Goal: Information Seeking & Learning: Check status

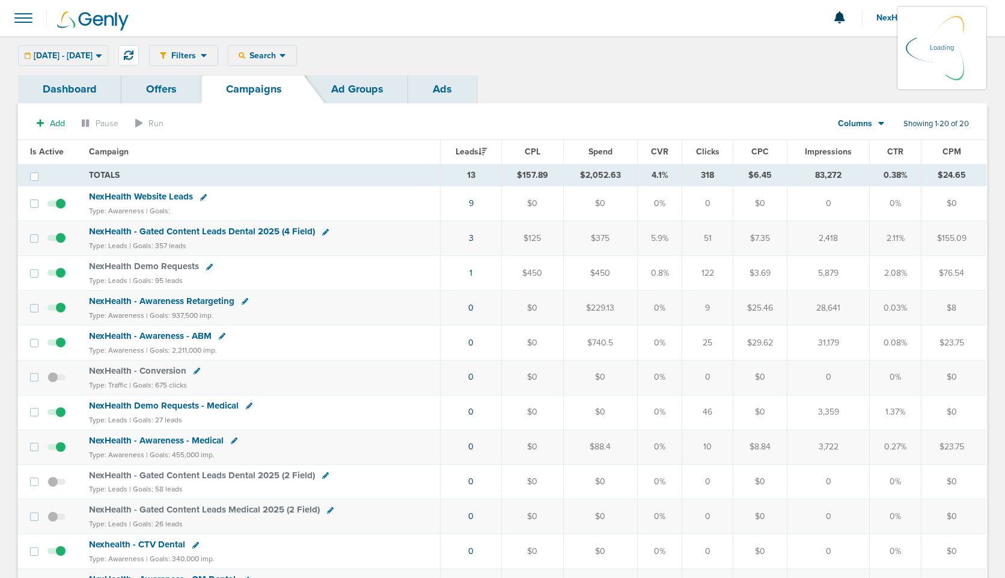
click at [160, 92] on link "Offers" at bounding box center [161, 89] width 80 height 28
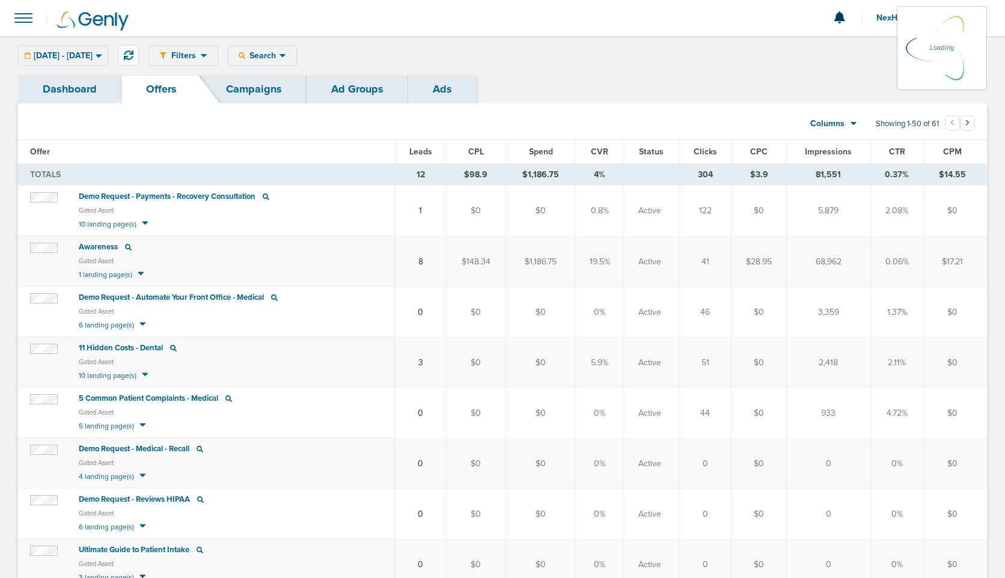
click at [252, 85] on link "Campaigns" at bounding box center [253, 89] width 105 height 28
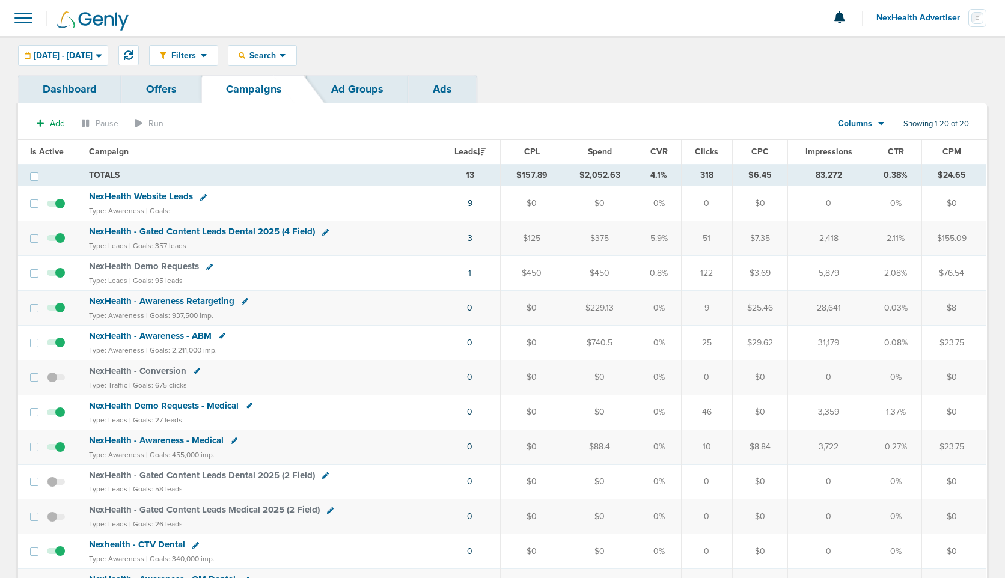
click at [160, 88] on link "Offers" at bounding box center [161, 89] width 80 height 28
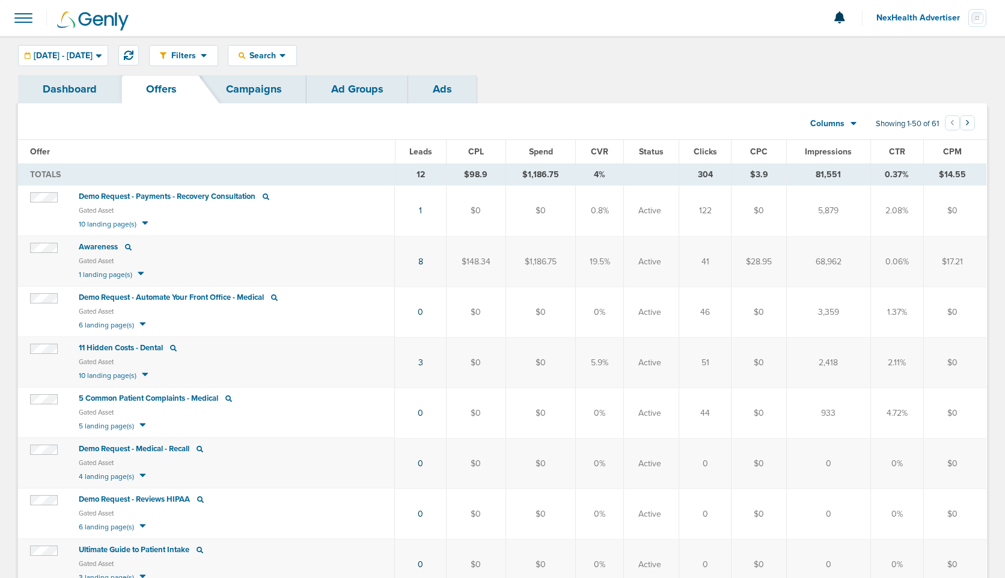
click at [432, 149] on span "Leads" at bounding box center [420, 152] width 23 height 10
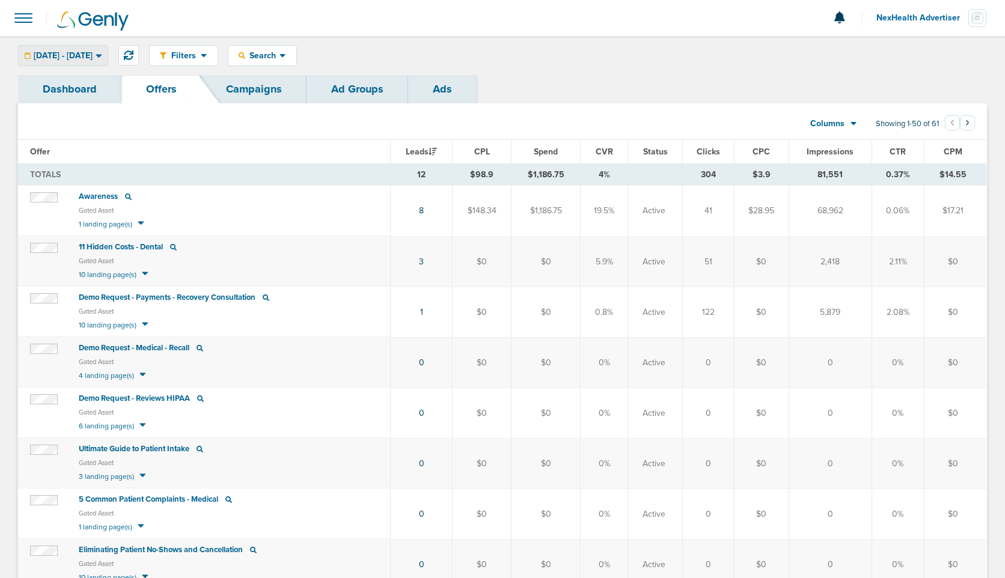
click at [79, 64] on div "[DATE] - [DATE]" at bounding box center [63, 56] width 89 height 20
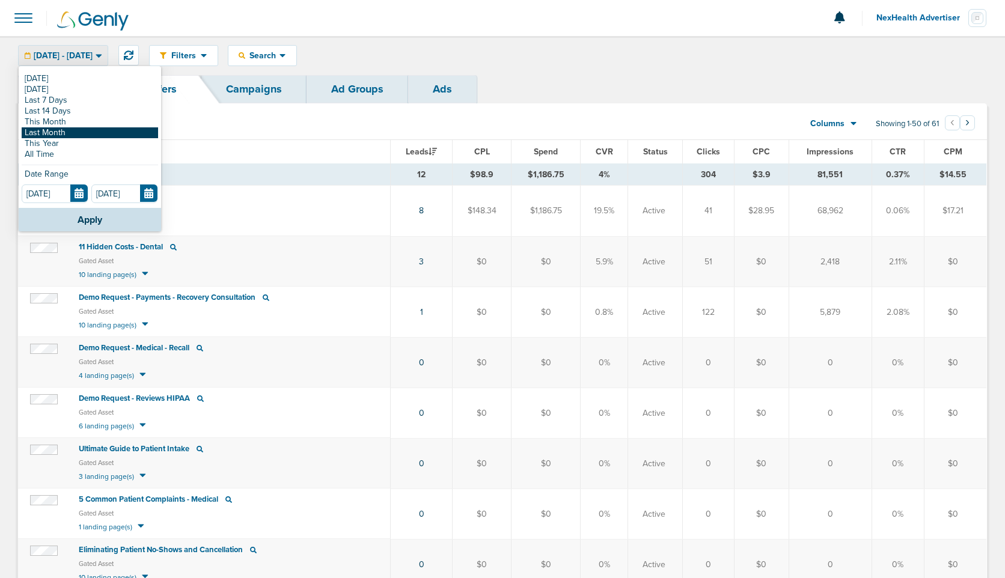
click at [80, 135] on link "Last Month" at bounding box center [90, 132] width 136 height 11
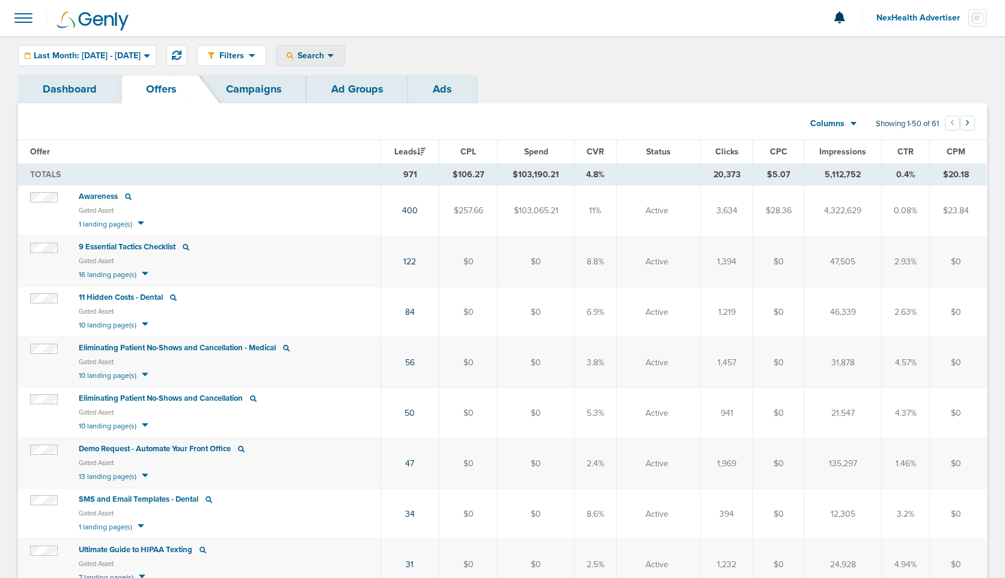
click at [327, 53] on span "Search" at bounding box center [310, 55] width 34 height 10
click at [354, 96] on link "Campaign" at bounding box center [336, 94] width 120 height 15
select select "cmpName"
type input "gated"
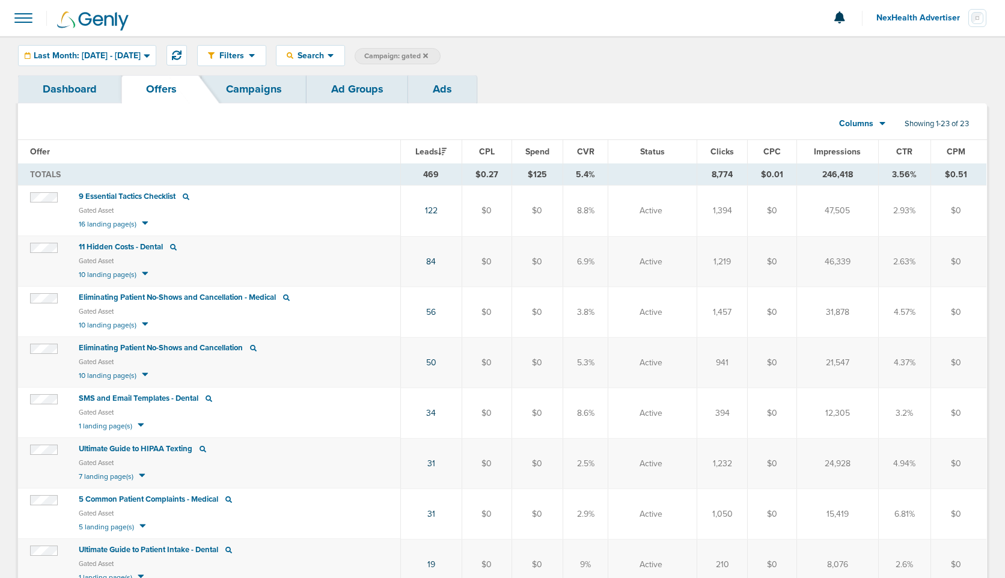
click at [269, 94] on link "Campaigns" at bounding box center [253, 89] width 105 height 28
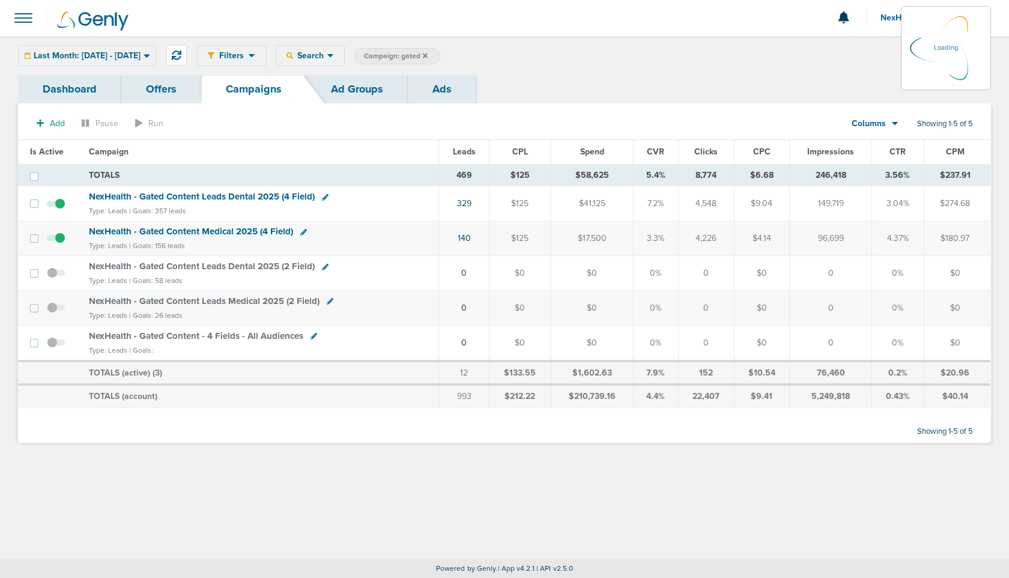
click at [162, 90] on link "Offers" at bounding box center [161, 89] width 80 height 28
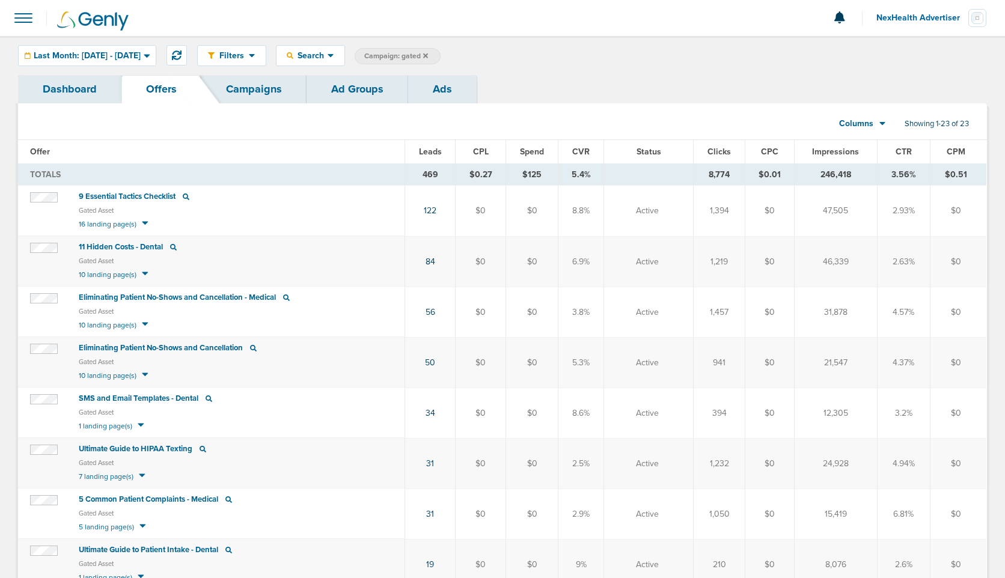
click at [482, 157] on th "CPL" at bounding box center [480, 152] width 50 height 24
click at [484, 150] on span "CPL" at bounding box center [481, 152] width 16 height 10
click at [881, 119] on icon at bounding box center [882, 123] width 7 height 10
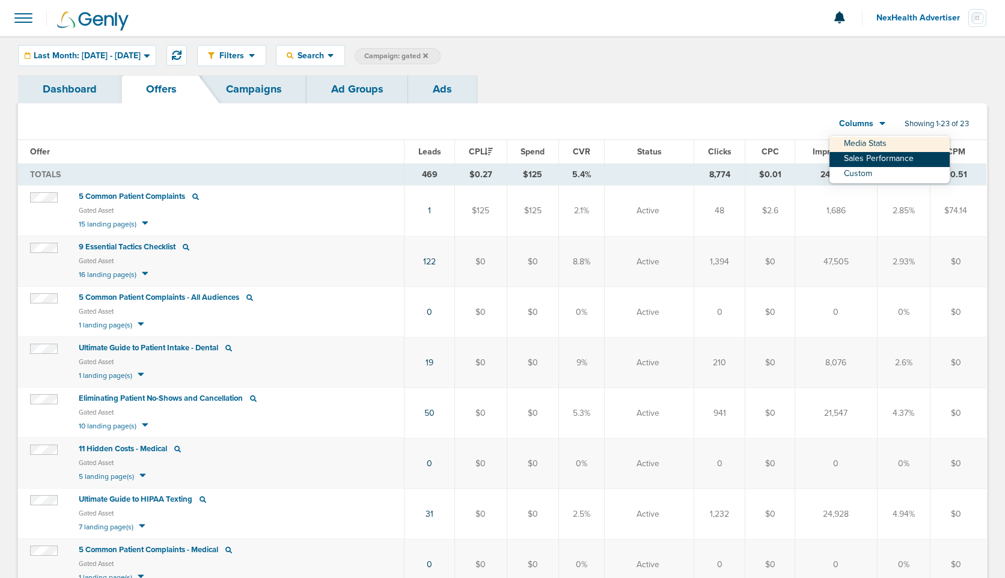
click at [871, 154] on link "Sales Performance" at bounding box center [889, 159] width 120 height 15
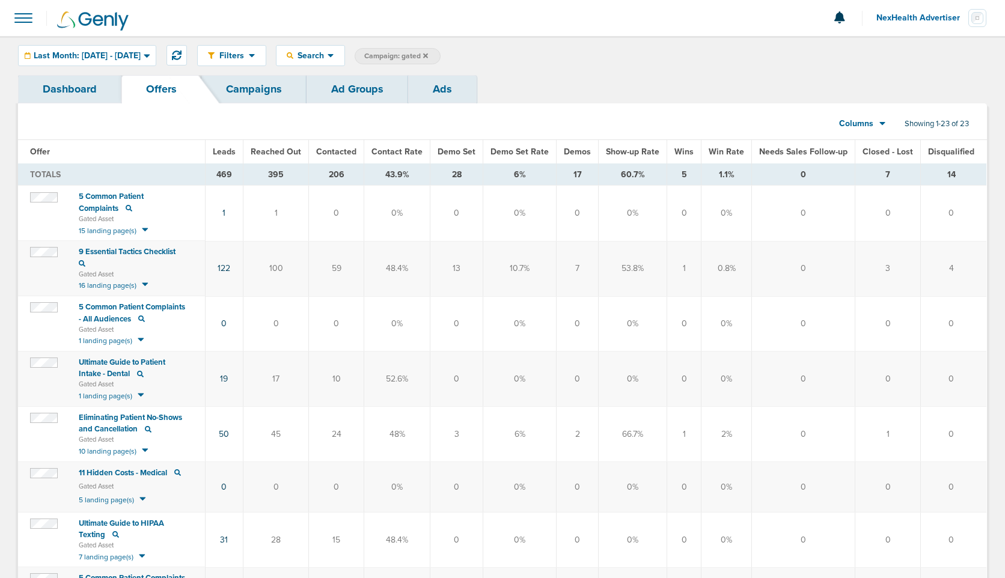
click at [461, 153] on span "Demo Set" at bounding box center [456, 152] width 38 height 10
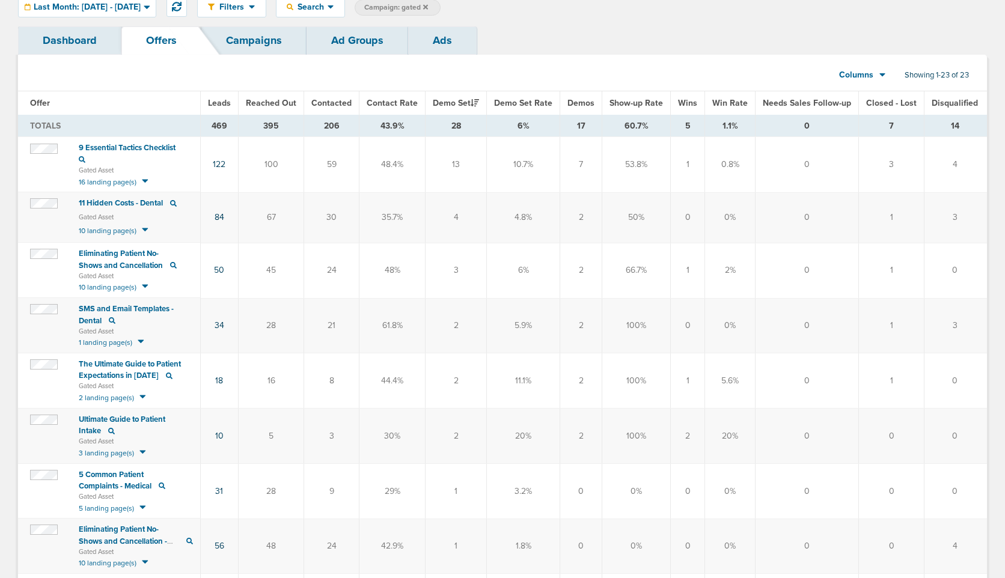
scroll to position [45, 0]
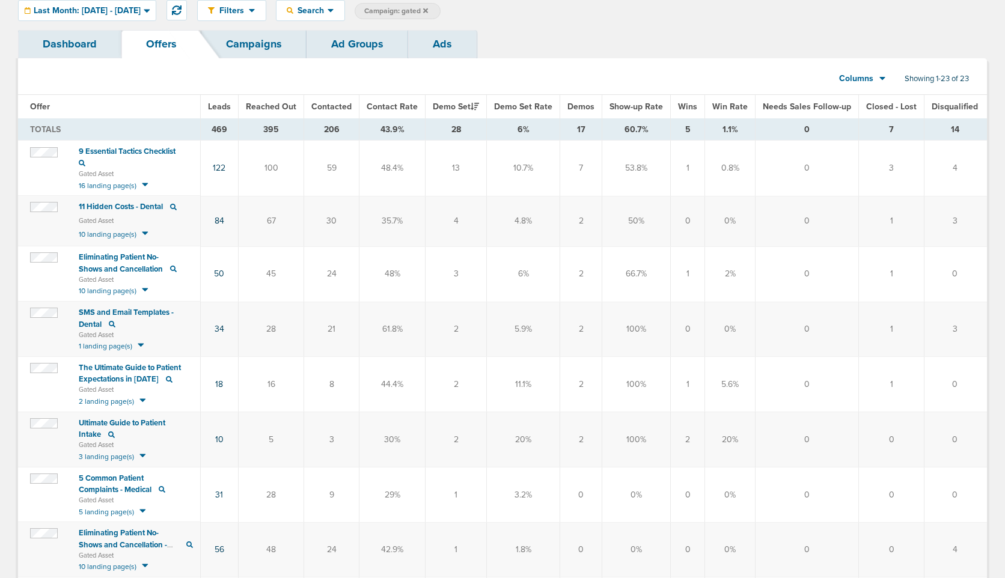
click at [534, 105] on span "Demo Set Rate" at bounding box center [523, 107] width 58 height 10
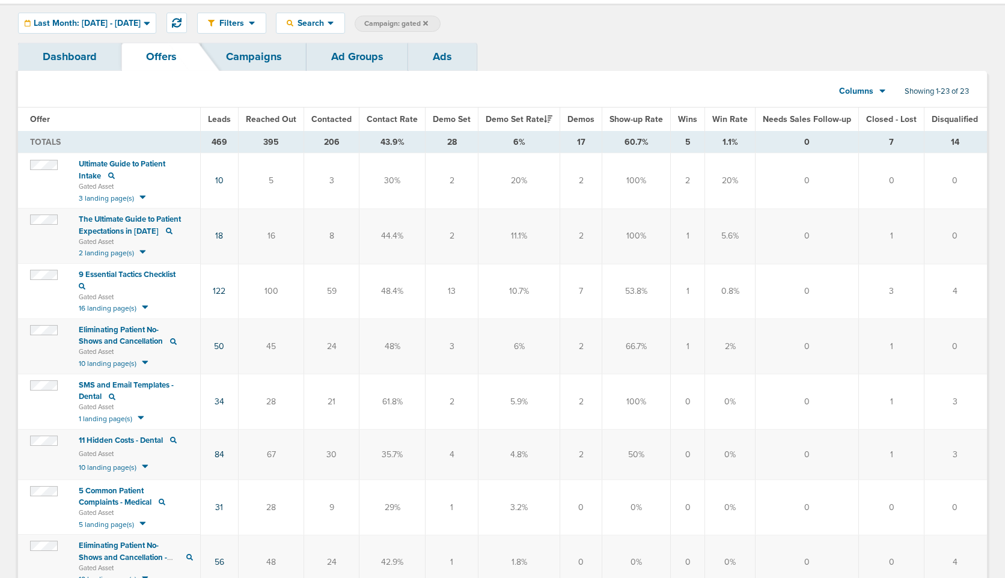
scroll to position [0, 0]
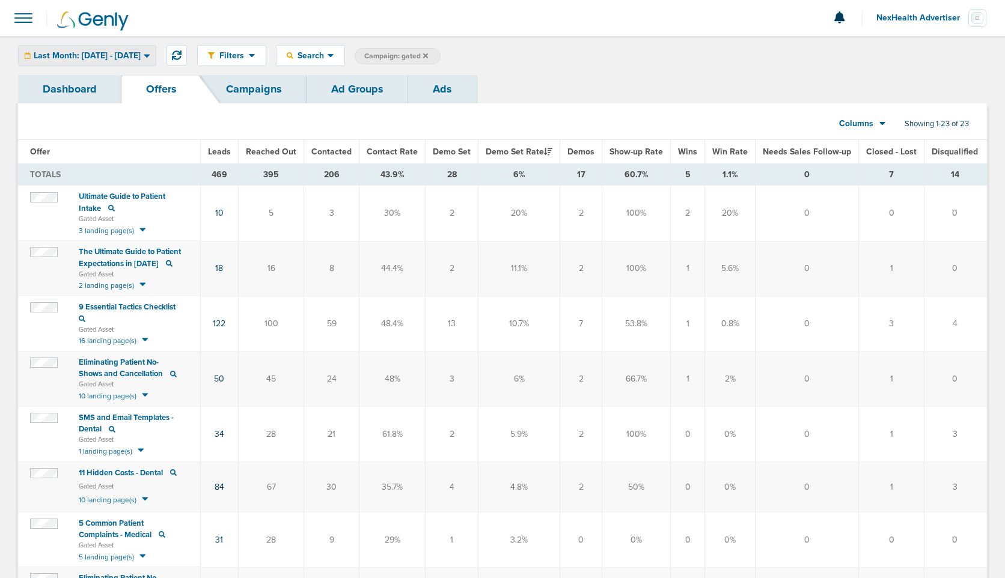
click at [139, 53] on span "Last Month: [DATE] - [DATE]" at bounding box center [87, 56] width 107 height 8
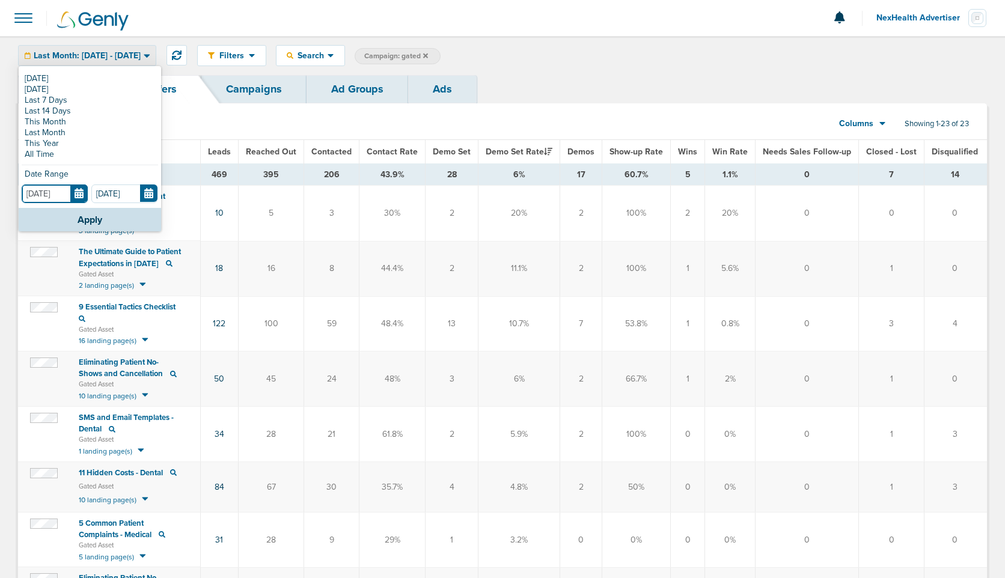
click at [77, 189] on input "[DATE]" at bounding box center [55, 193] width 66 height 19
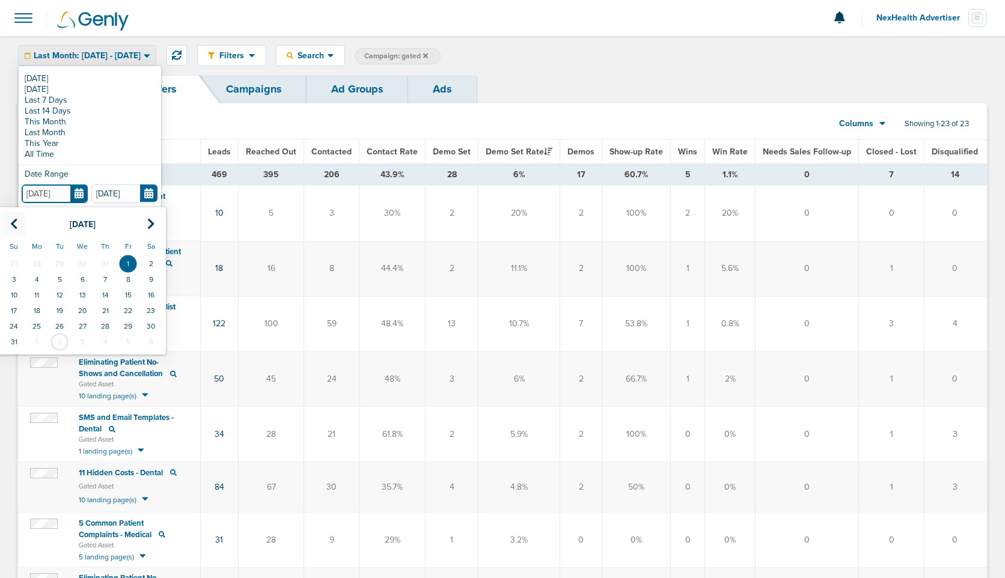
click at [13, 221] on icon at bounding box center [14, 224] width 8 height 12
click at [59, 261] on td "1" at bounding box center [59, 264] width 23 height 16
type input "[DATE]"
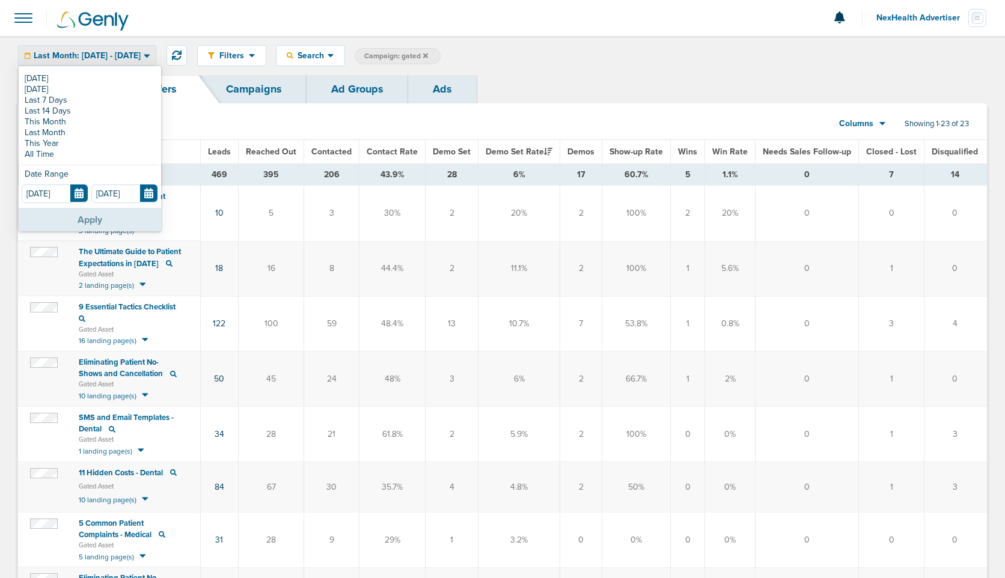
click at [111, 219] on button "Apply" at bounding box center [90, 219] width 142 height 23
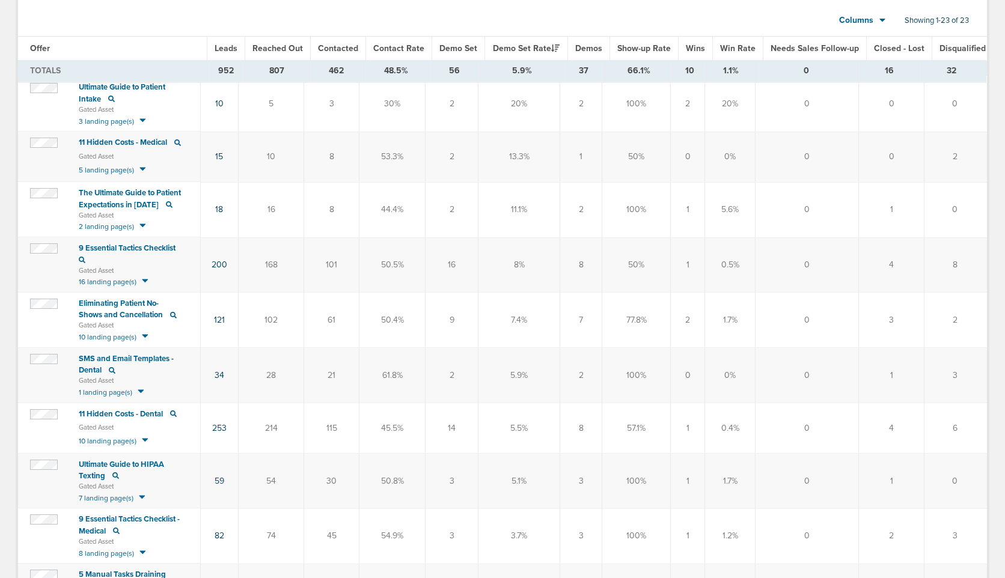
scroll to position [114, 0]
click at [522, 265] on td "8%" at bounding box center [519, 263] width 82 height 55
drag, startPoint x: 514, startPoint y: 317, endPoint x: 525, endPoint y: 317, distance: 10.8
click at [525, 317] on td "7.4%" at bounding box center [519, 318] width 82 height 55
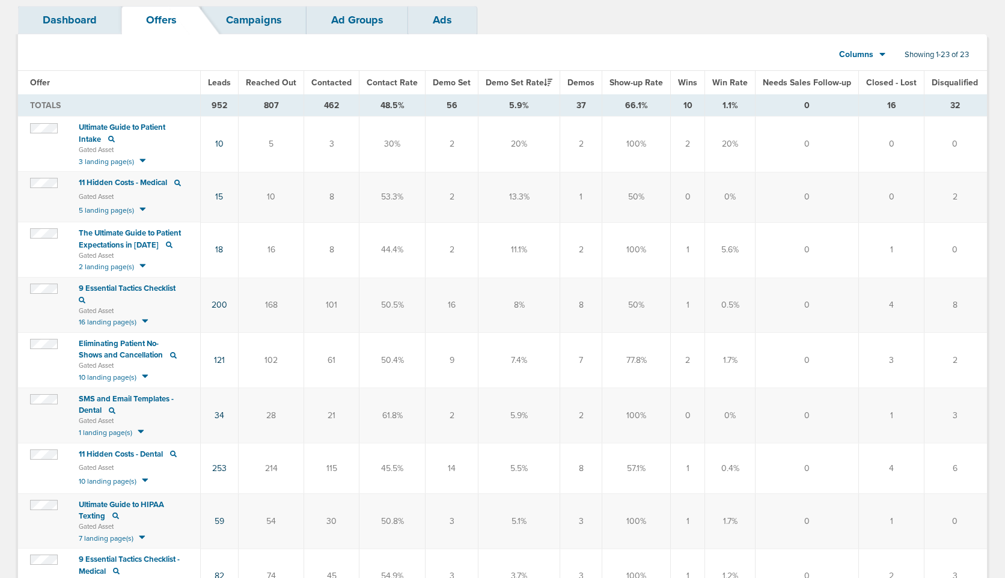
scroll to position [72, 0]
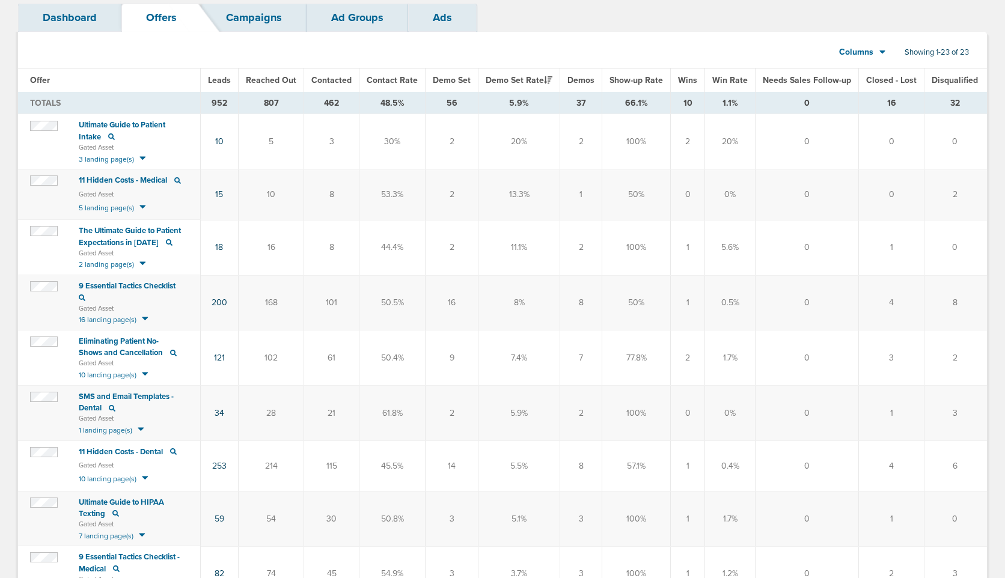
click at [528, 327] on td "8%" at bounding box center [519, 302] width 82 height 55
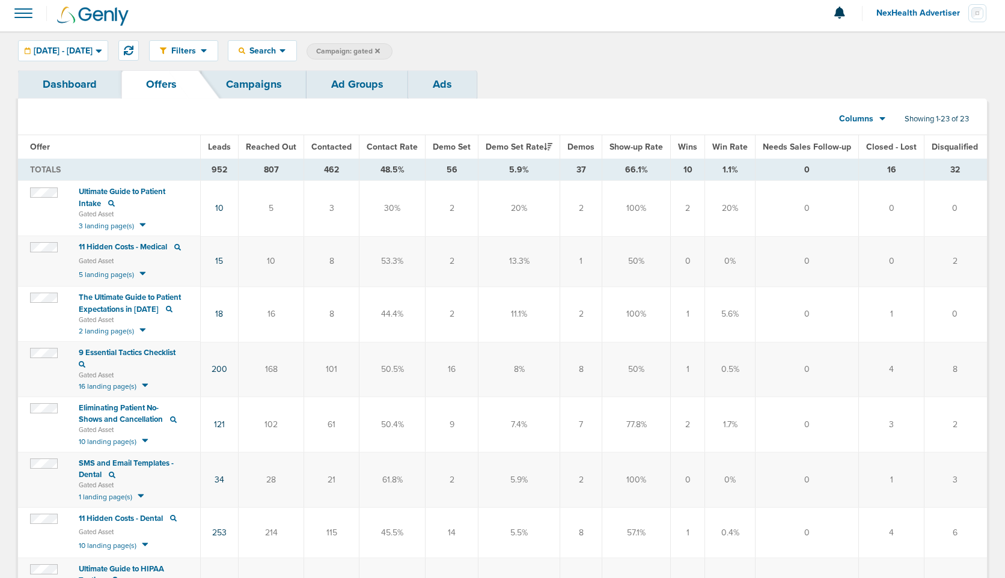
scroll to position [0, 0]
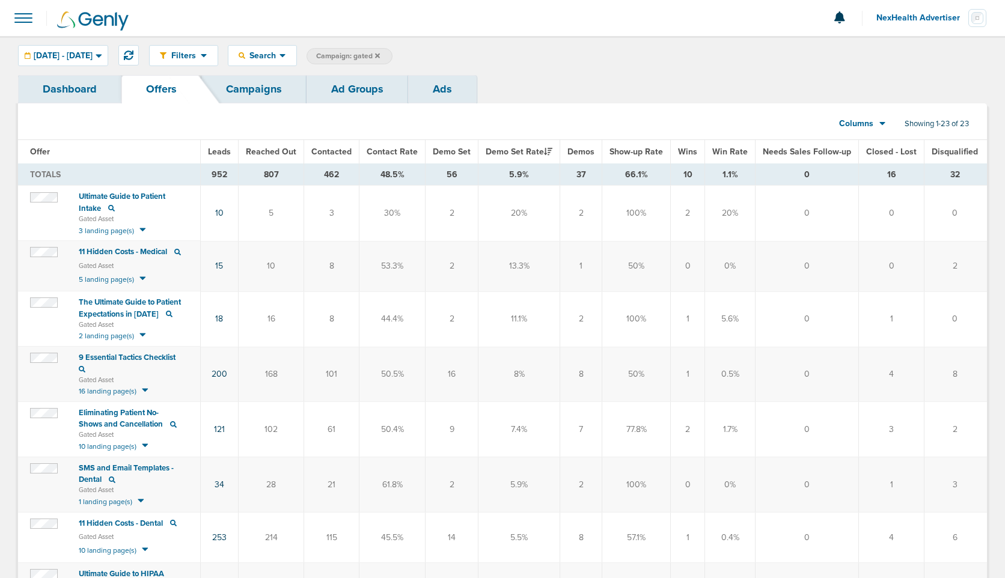
click at [252, 98] on link "Campaigns" at bounding box center [253, 89] width 105 height 28
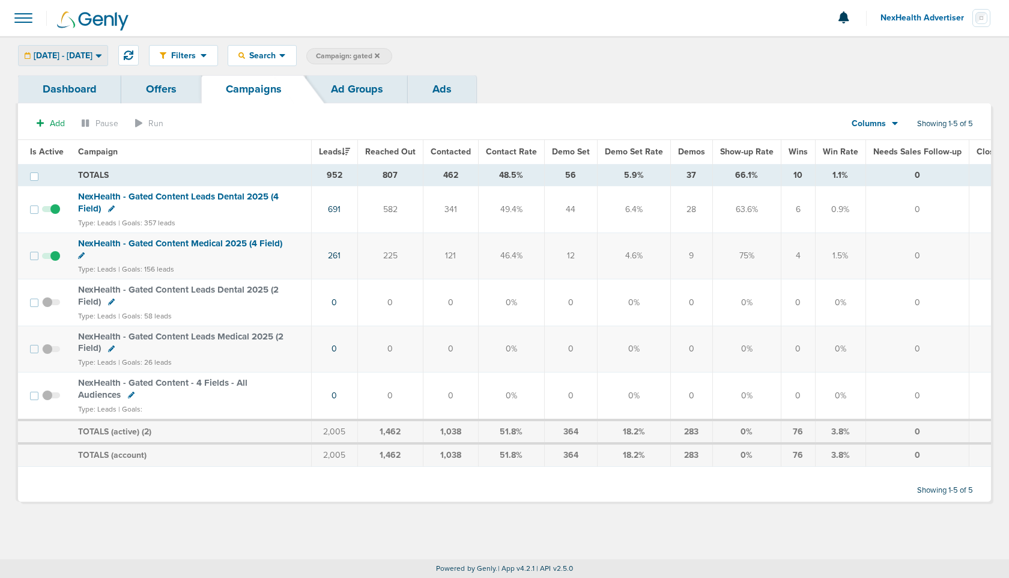
click at [93, 57] on span "[DATE] - [DATE]" at bounding box center [63, 56] width 59 height 8
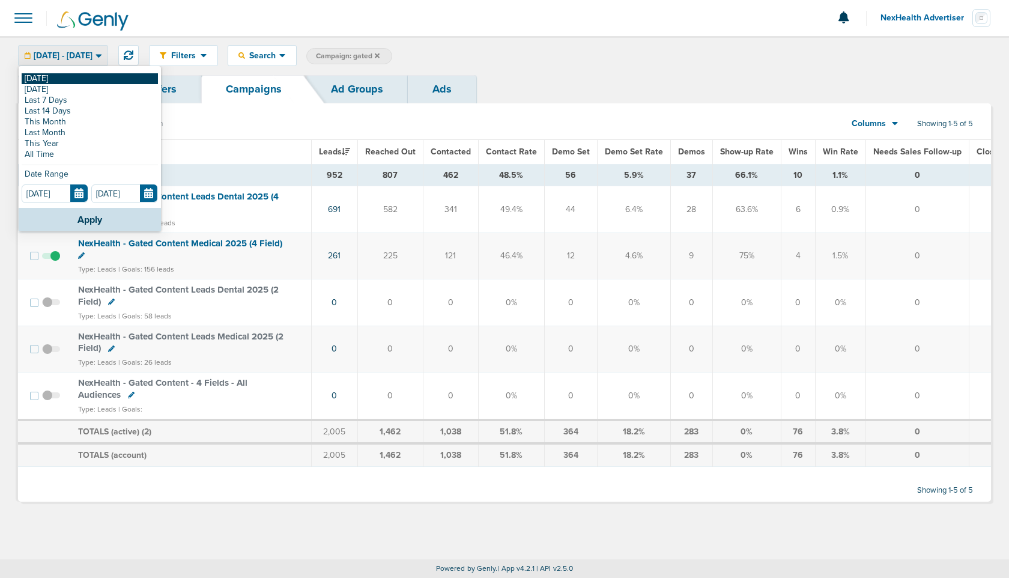
click at [51, 82] on link "[DATE]" at bounding box center [90, 78] width 136 height 11
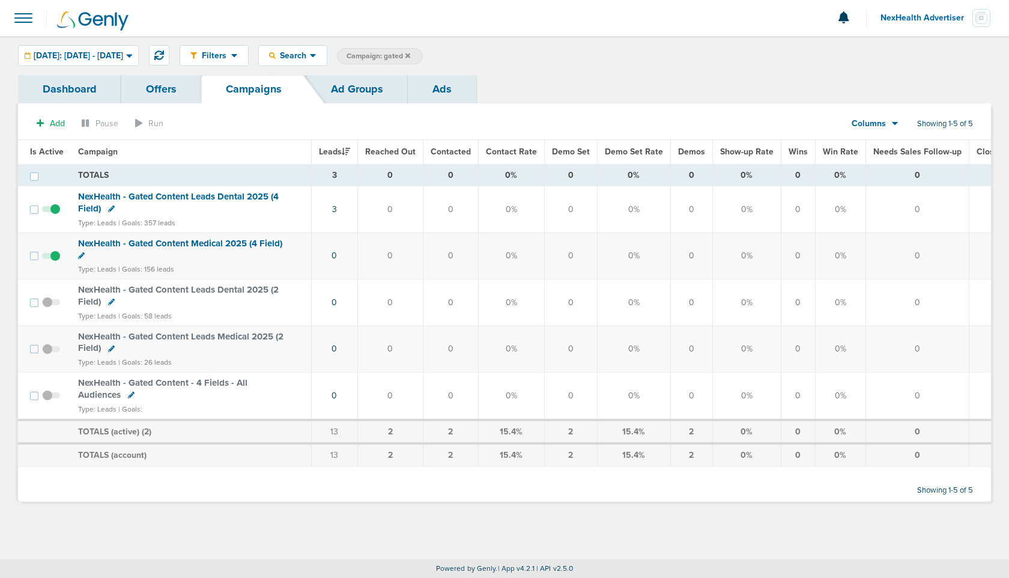
click at [410, 56] on icon at bounding box center [408, 55] width 5 height 5
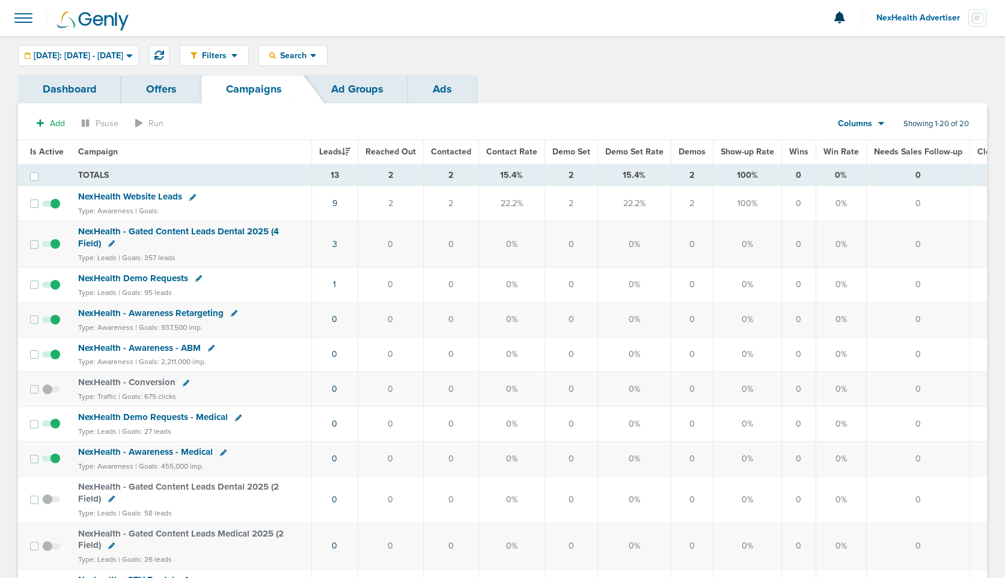
click at [139, 191] on span "NexHealth Website Leads" at bounding box center [130, 196] width 104 height 11
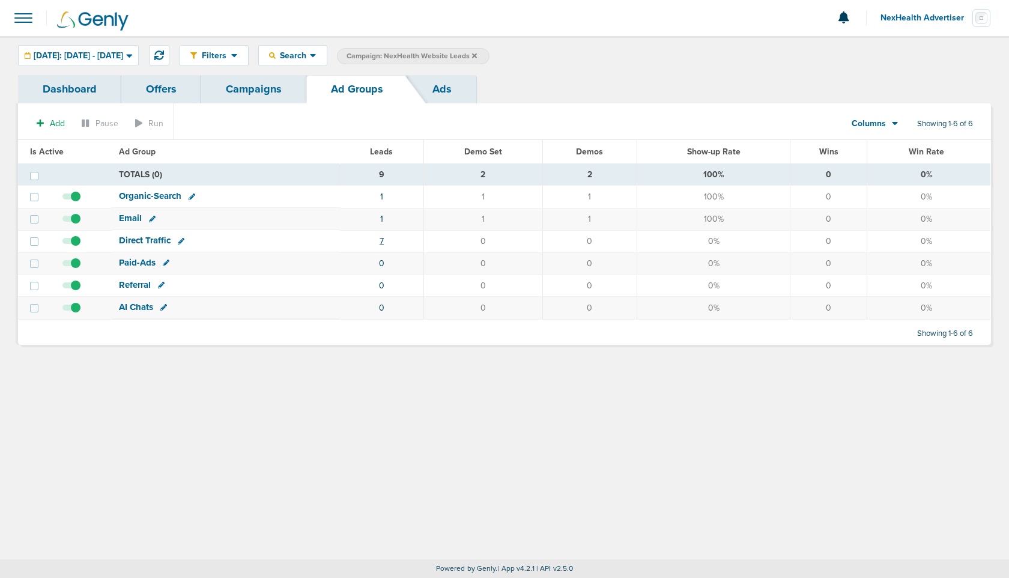
click at [384, 238] on link "7" at bounding box center [382, 241] width 4 height 10
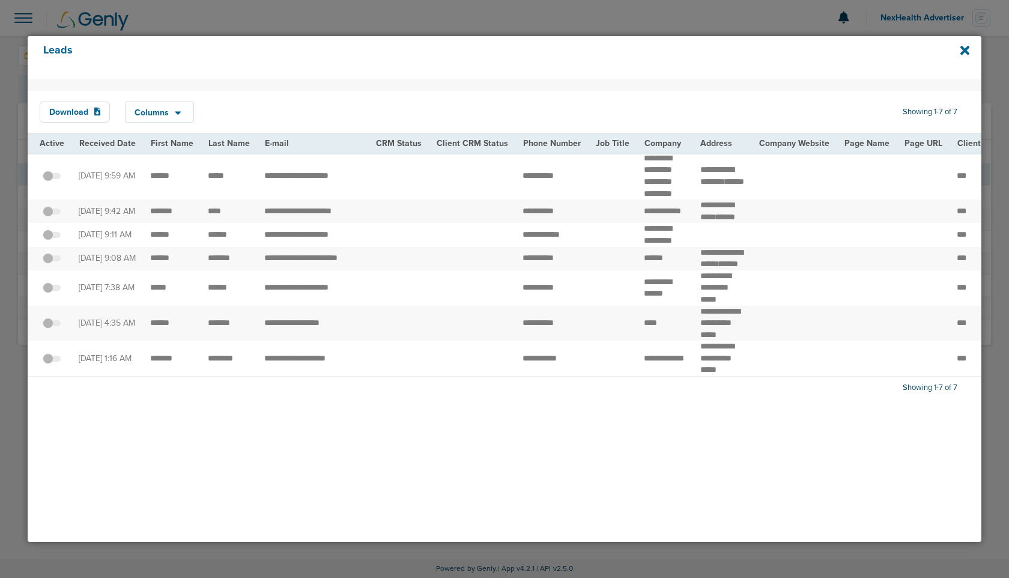
click at [56, 181] on div at bounding box center [52, 175] width 24 height 11
click at [966, 47] on icon at bounding box center [965, 50] width 9 height 13
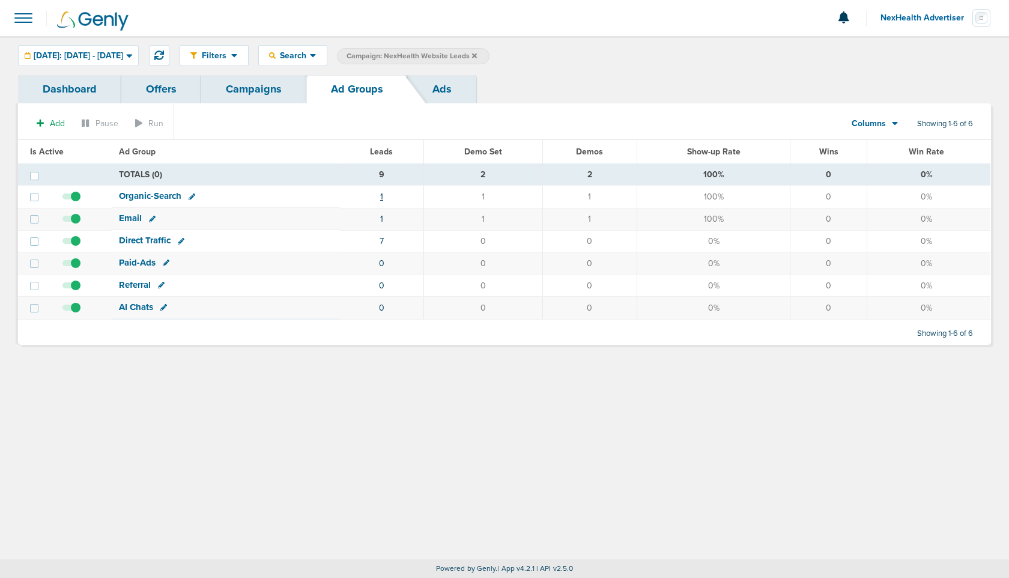
click at [382, 195] on link "1" at bounding box center [381, 197] width 3 height 10
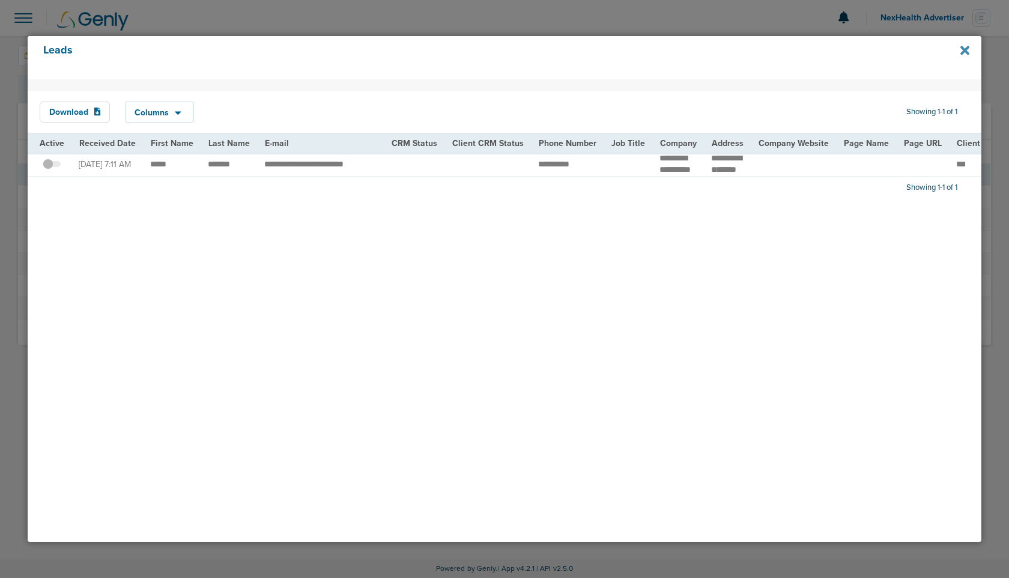
click at [969, 52] on icon at bounding box center [965, 50] width 9 height 13
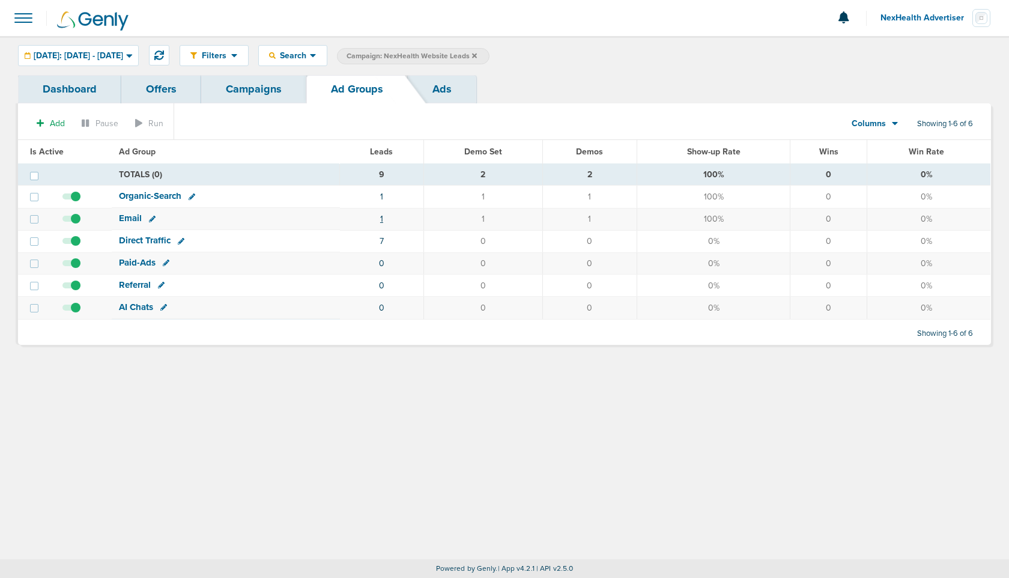
click at [383, 218] on link "1" at bounding box center [381, 219] width 3 height 10
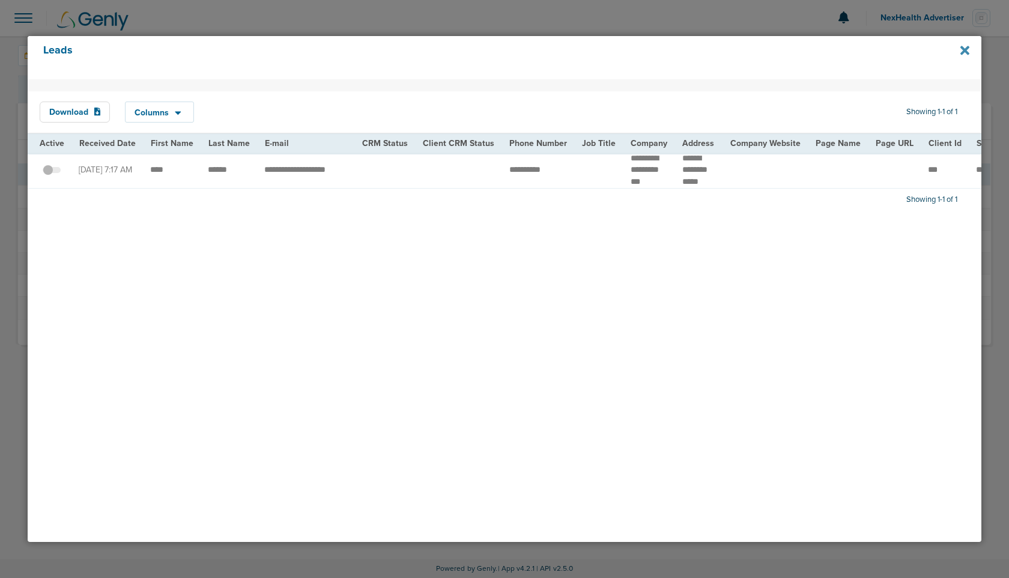
click at [964, 48] on icon at bounding box center [965, 50] width 9 height 9
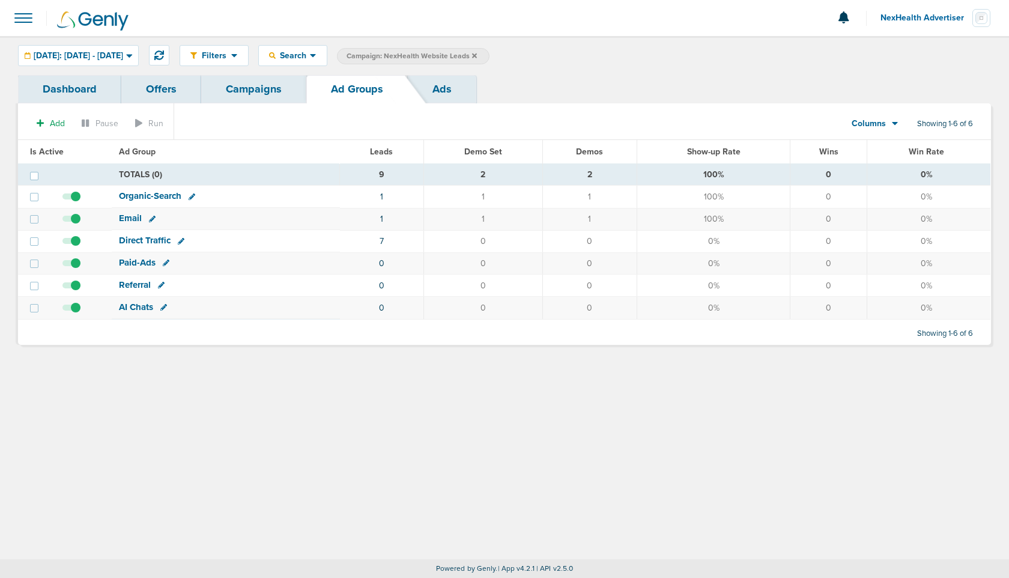
click at [64, 87] on link "Dashboard" at bounding box center [69, 89] width 103 height 28
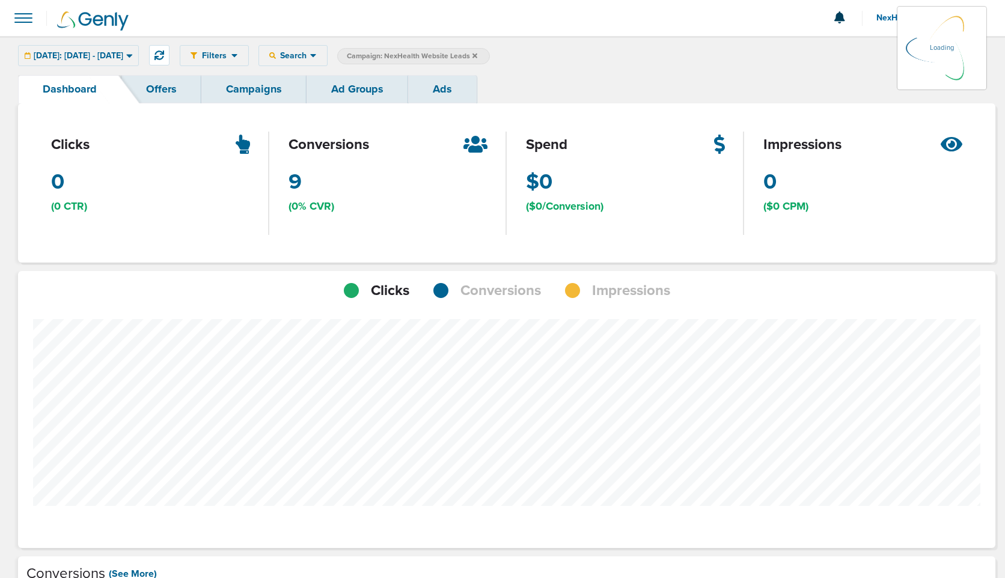
scroll to position [936, 969]
click at [120, 55] on span "[DATE]: [DATE] - [DATE]" at bounding box center [79, 56] width 90 height 8
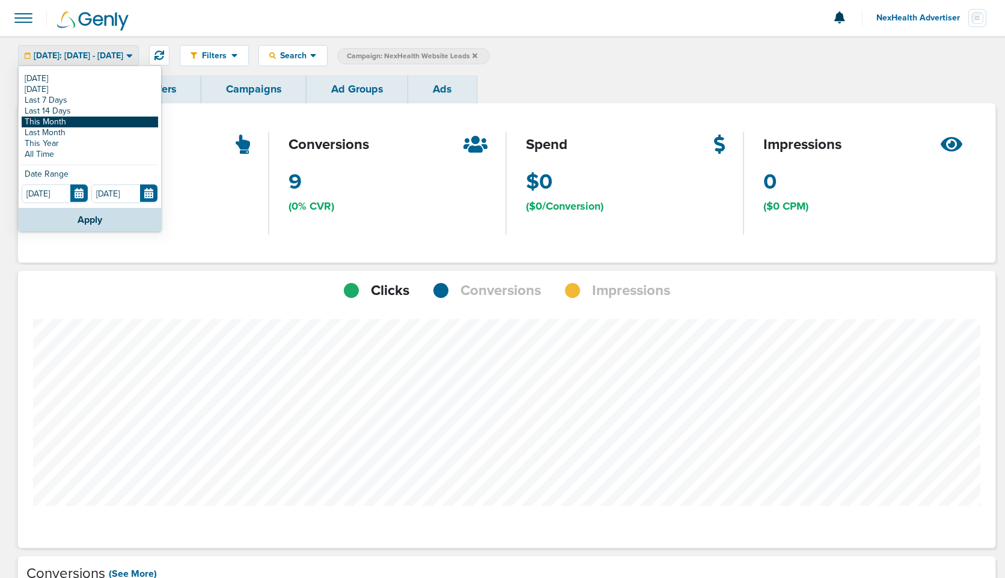
click at [79, 121] on link "This Month" at bounding box center [90, 122] width 136 height 11
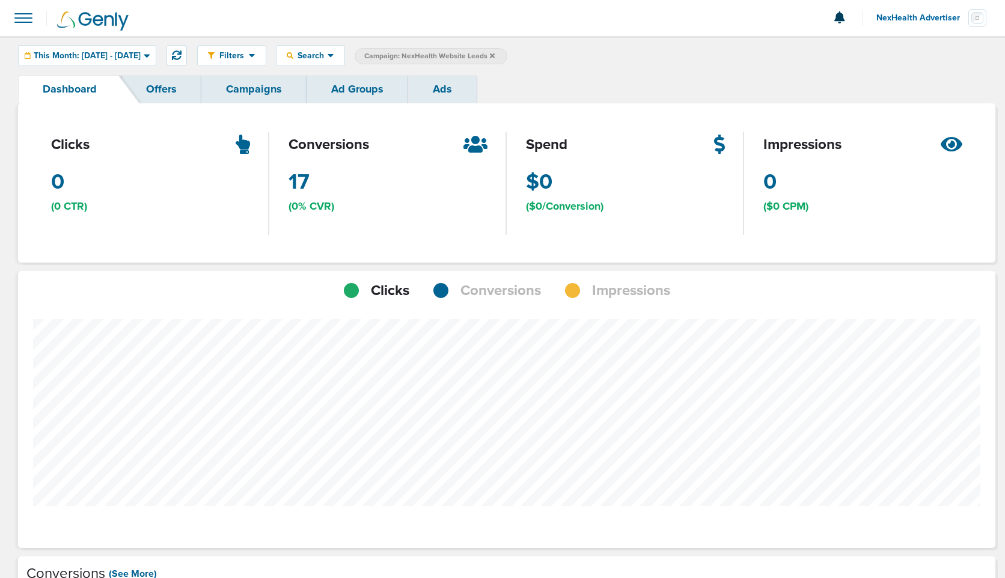
click at [495, 291] on span "Conversions" at bounding box center [500, 291] width 81 height 20
click at [87, 63] on div "This Month: [DATE] - [DATE]" at bounding box center [87, 56] width 137 height 20
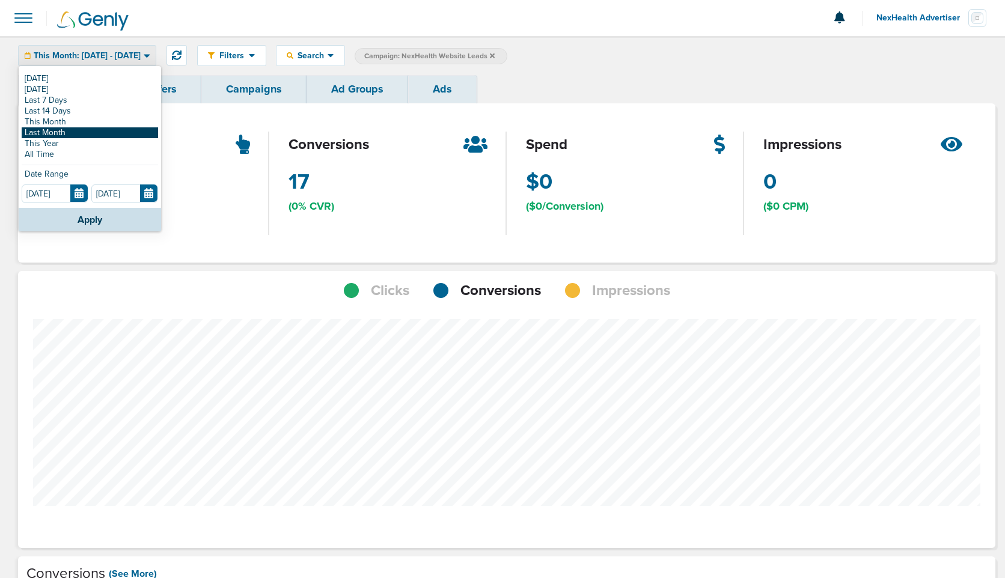
click at [73, 134] on link "Last Month" at bounding box center [90, 132] width 136 height 11
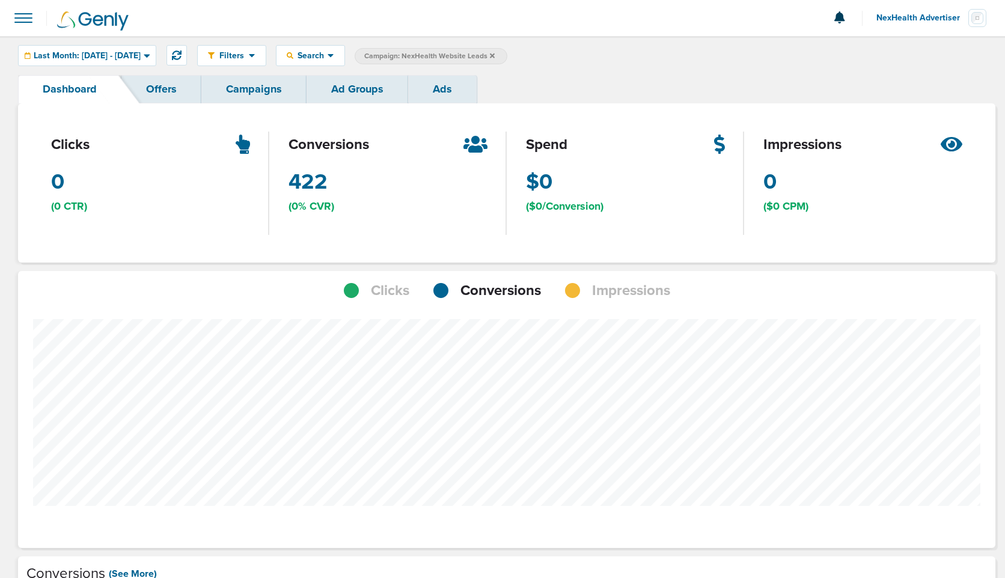
click at [643, 272] on div "Clicks Conversions Impressions" at bounding box center [506, 286] width 977 height 30
click at [640, 294] on span "Impressions" at bounding box center [631, 291] width 78 height 20
click at [327, 52] on span "Search" at bounding box center [310, 55] width 34 height 10
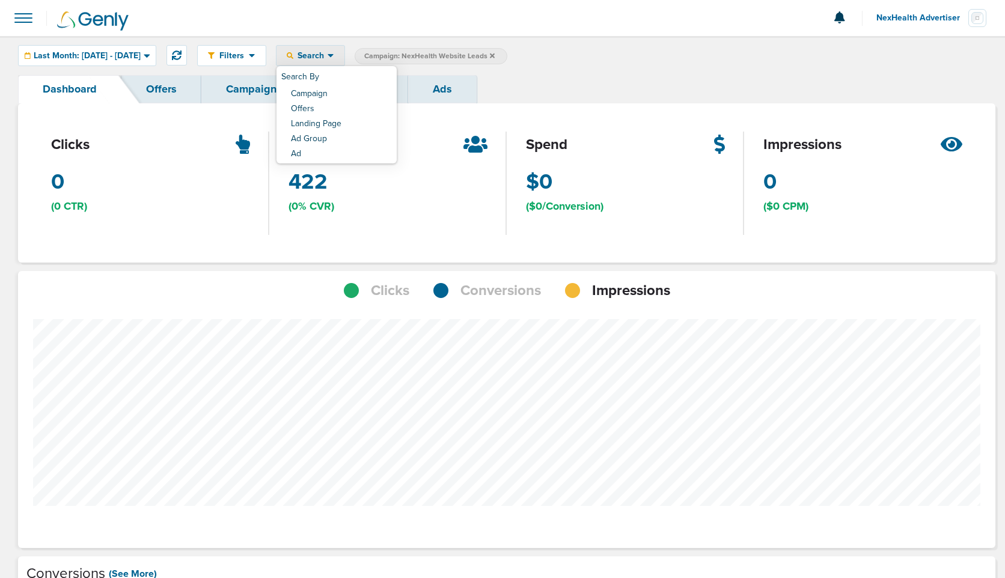
click at [494, 52] on icon at bounding box center [492, 55] width 5 height 7
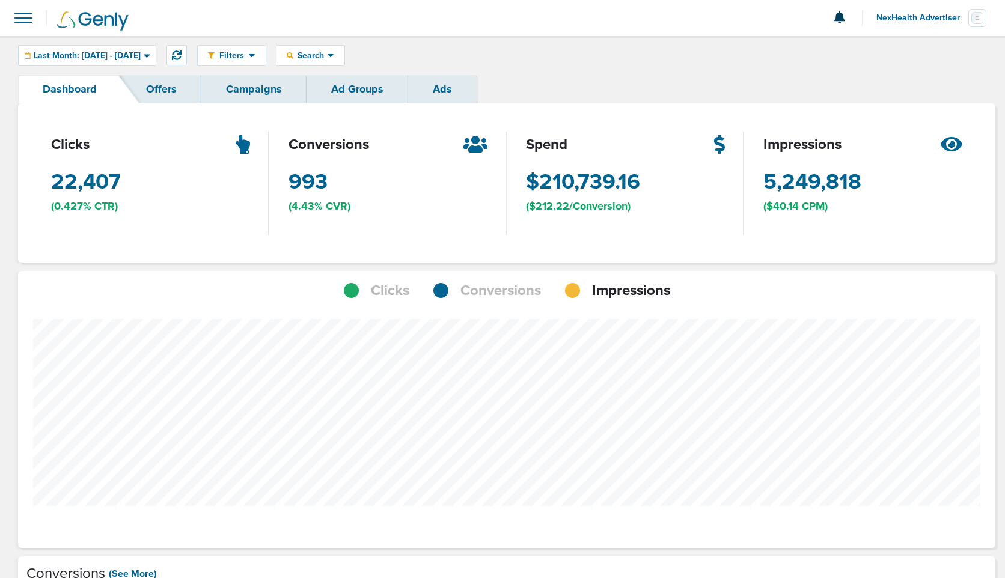
click at [525, 294] on span "Conversions" at bounding box center [500, 291] width 81 height 20
click at [623, 290] on span "Impressions" at bounding box center [631, 291] width 78 height 20
click at [498, 290] on span "Conversions" at bounding box center [500, 291] width 81 height 20
click at [622, 288] on span "Impressions" at bounding box center [631, 291] width 78 height 20
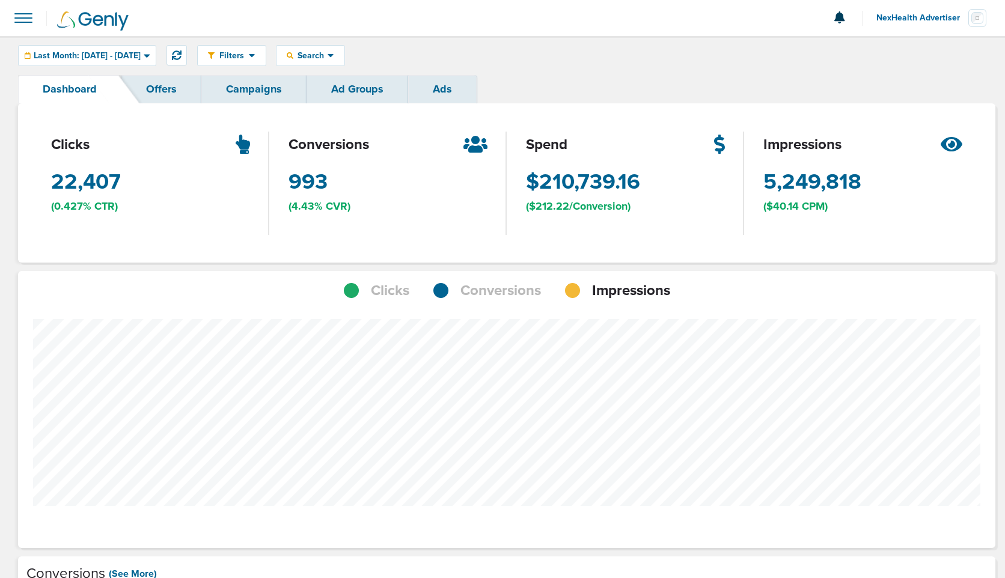
click at [504, 290] on span "Conversions" at bounding box center [500, 291] width 81 height 20
click at [662, 278] on div "Clicks Conversions Impressions" at bounding box center [506, 286] width 977 height 30
click at [661, 287] on span "Impressions" at bounding box center [631, 291] width 78 height 20
click at [506, 291] on span "Conversions" at bounding box center [500, 291] width 81 height 20
click at [327, 55] on span "Search" at bounding box center [310, 55] width 34 height 10
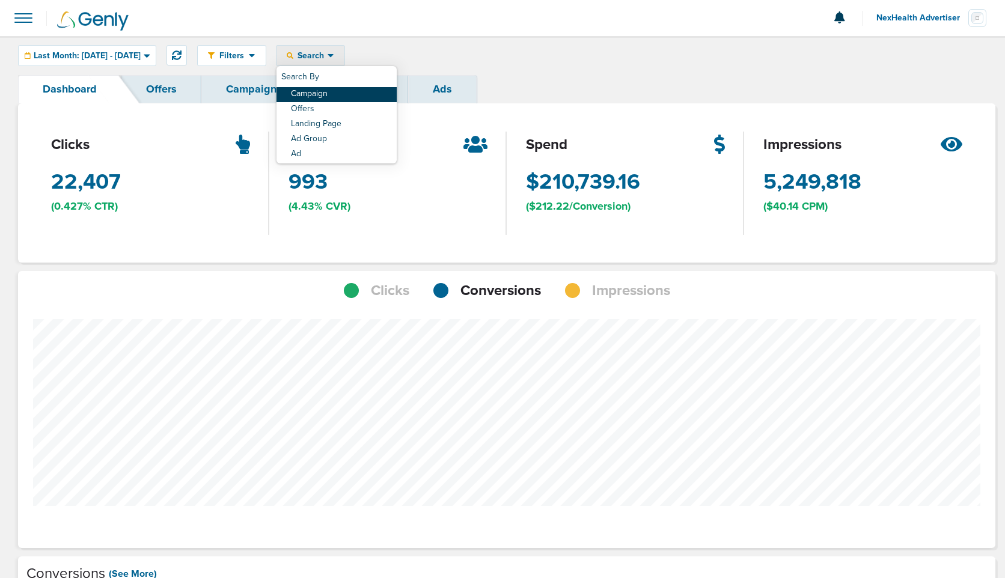
click at [357, 96] on link "Campaign" at bounding box center [336, 94] width 120 height 15
select select "cmpName"
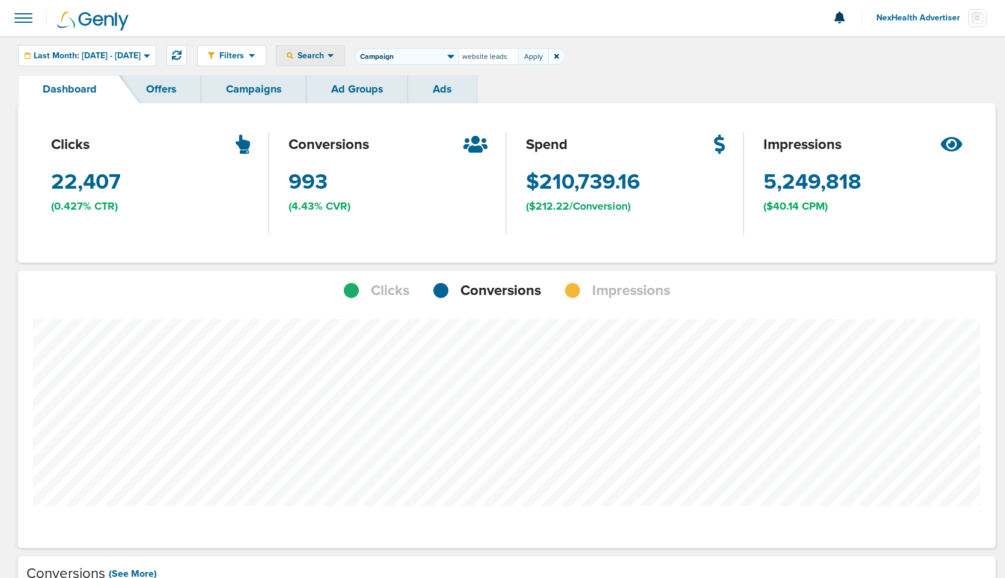
type input "website leads"
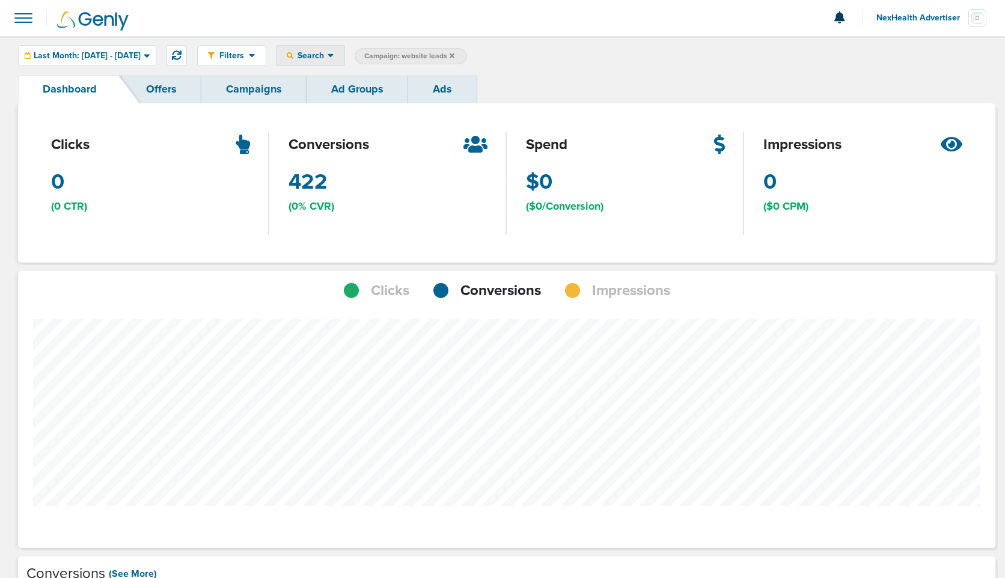
click at [327, 50] on span "Search" at bounding box center [310, 55] width 34 height 10
click at [358, 136] on link "Ad Group" at bounding box center [336, 139] width 120 height 15
select select "adGroupName"
type input "paid"
click at [260, 88] on link "Campaigns" at bounding box center [253, 89] width 105 height 28
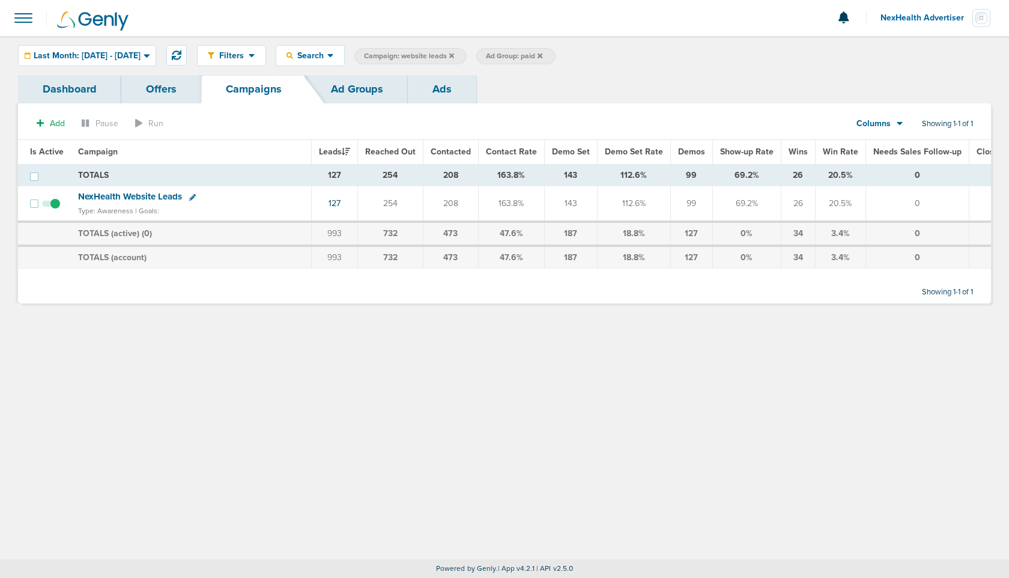
click at [161, 194] on span "NexHealth Website Leads" at bounding box center [130, 196] width 104 height 11
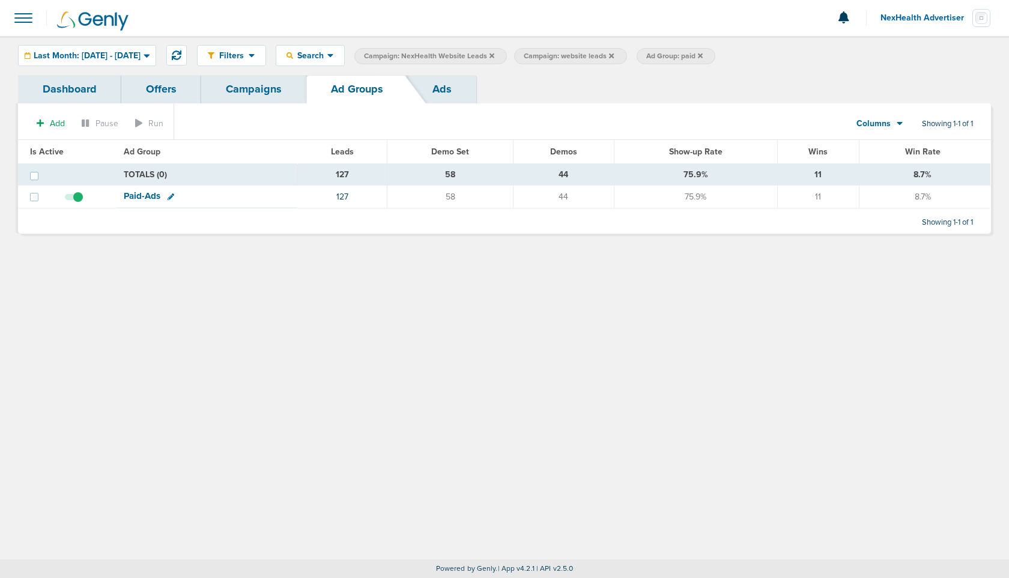
click at [145, 197] on span "Paid-Ads" at bounding box center [142, 195] width 37 height 11
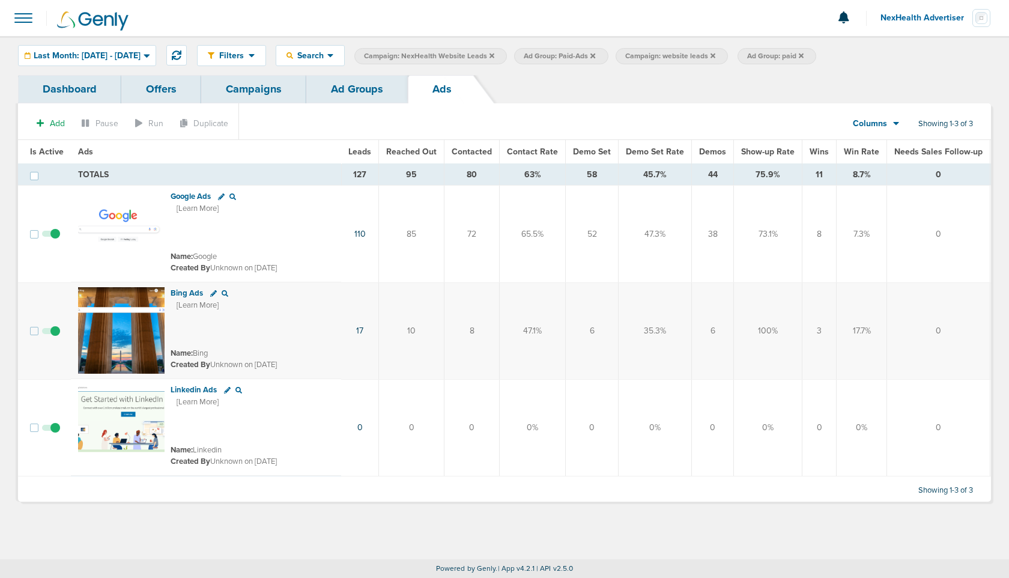
click at [78, 88] on link "Dashboard" at bounding box center [69, 89] width 103 height 28
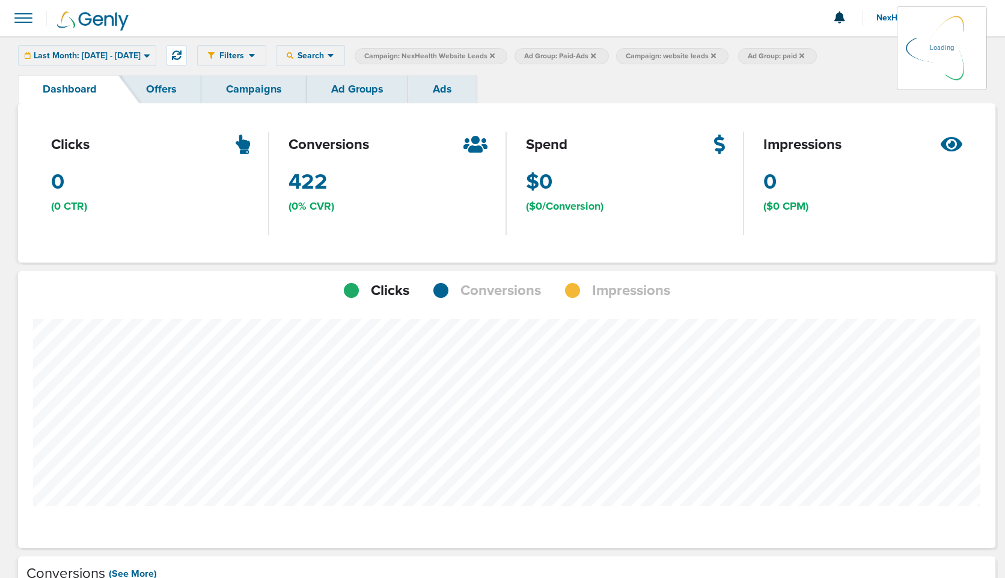
scroll to position [936, 969]
click at [327, 52] on span "Search" at bounding box center [310, 55] width 34 height 10
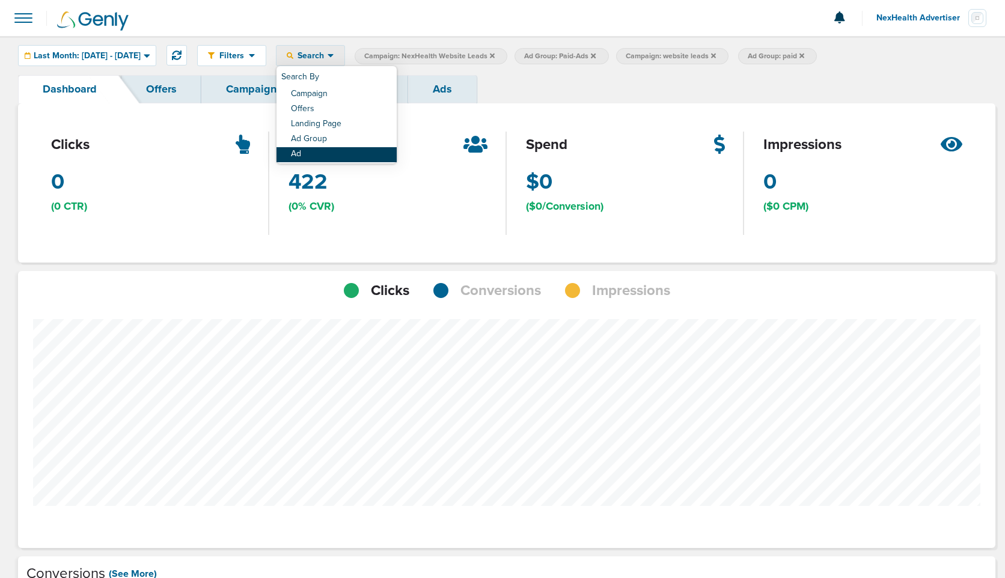
click at [341, 156] on link "Ad" at bounding box center [336, 154] width 120 height 15
select select "adCreativeName"
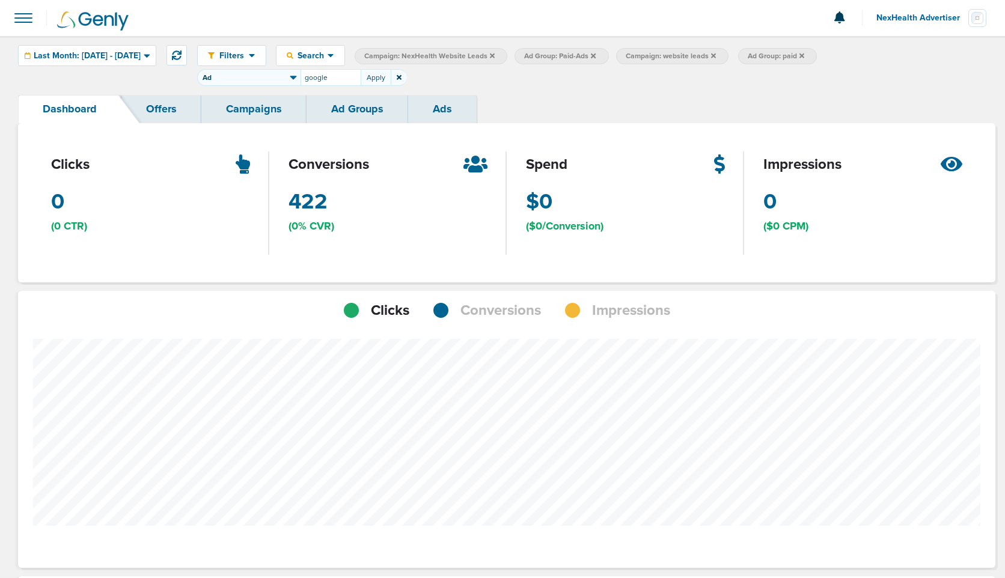
type input "google"
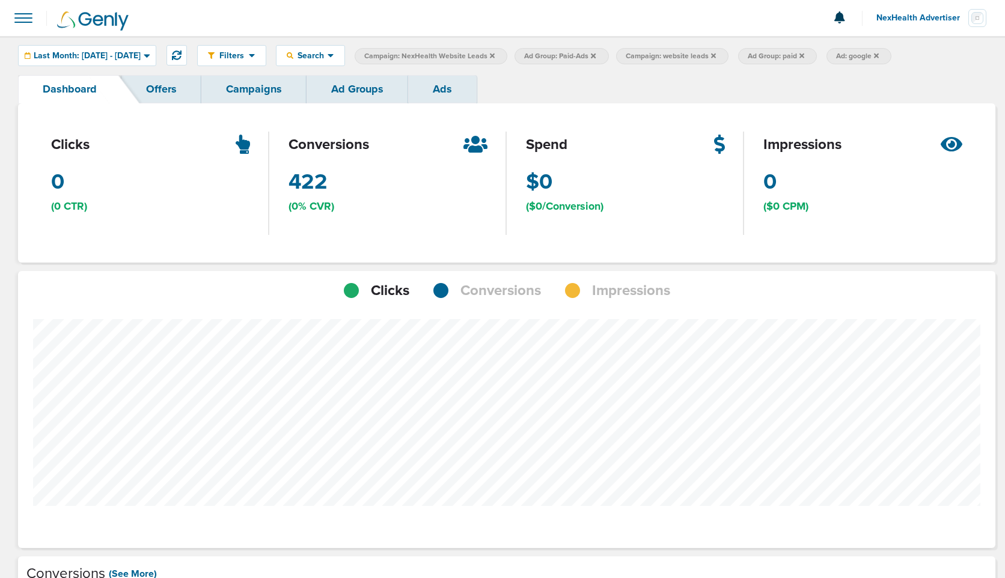
click at [595, 55] on icon at bounding box center [593, 55] width 5 height 5
click at [614, 54] on icon at bounding box center [611, 55] width 5 height 7
click at [625, 291] on span "Impressions" at bounding box center [631, 291] width 78 height 20
click at [496, 296] on span "Conversions" at bounding box center [500, 291] width 81 height 20
